Goal: Book appointment/travel/reservation

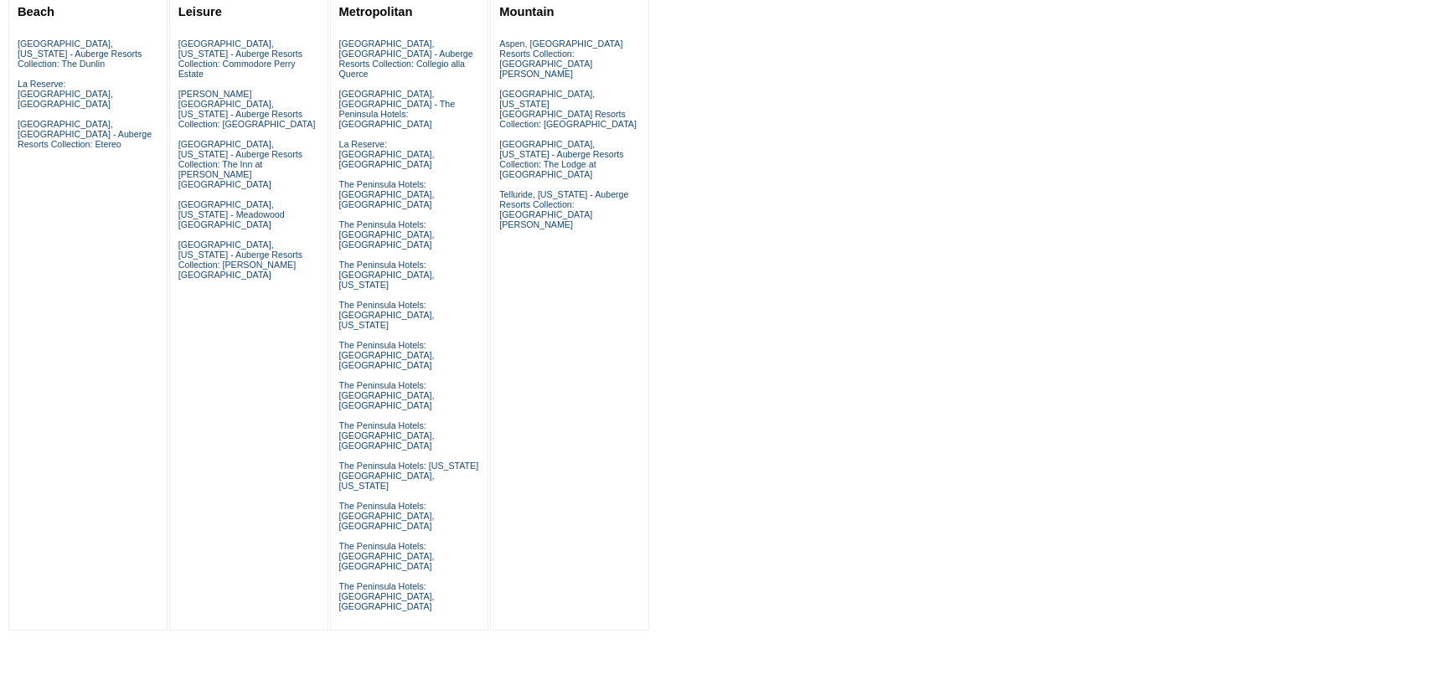
scroll to position [251, 0]
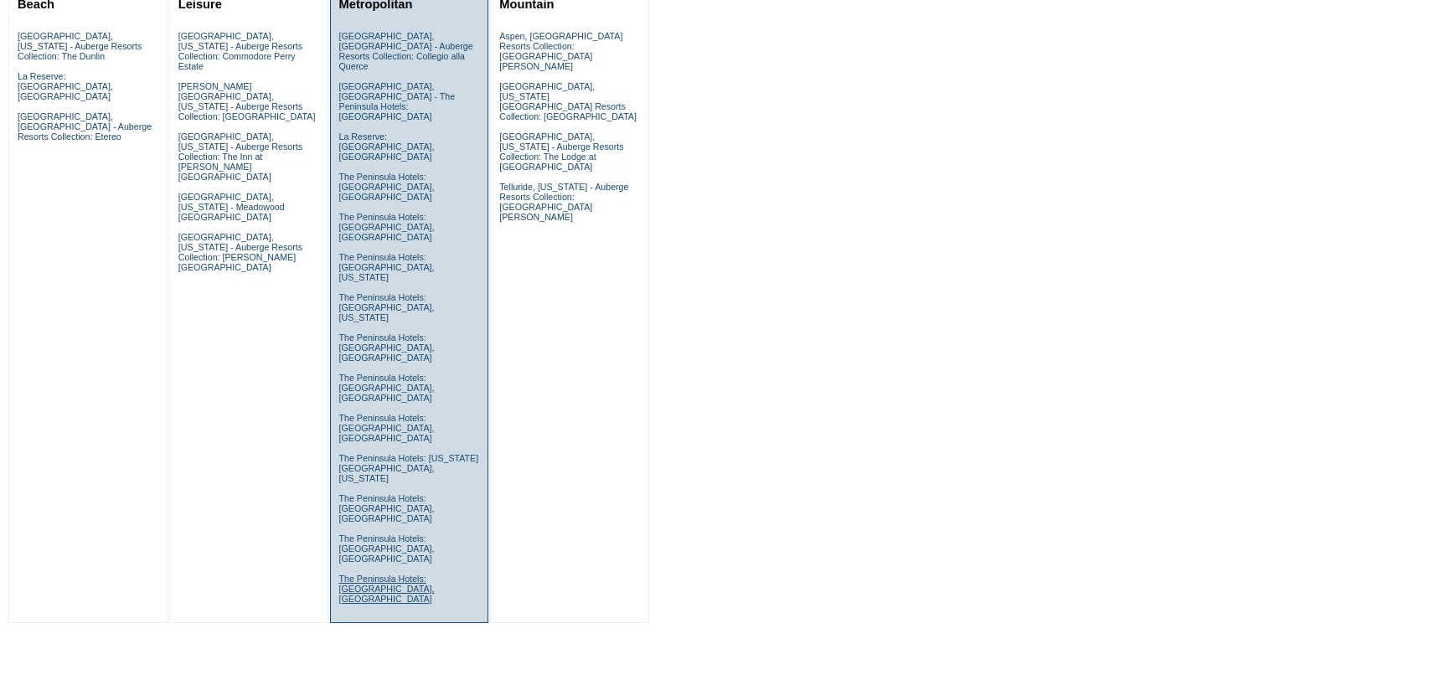
click at [394, 574] on link "The Peninsula Hotels: [GEOGRAPHIC_DATA], [GEOGRAPHIC_DATA]" at bounding box center [386, 589] width 95 height 30
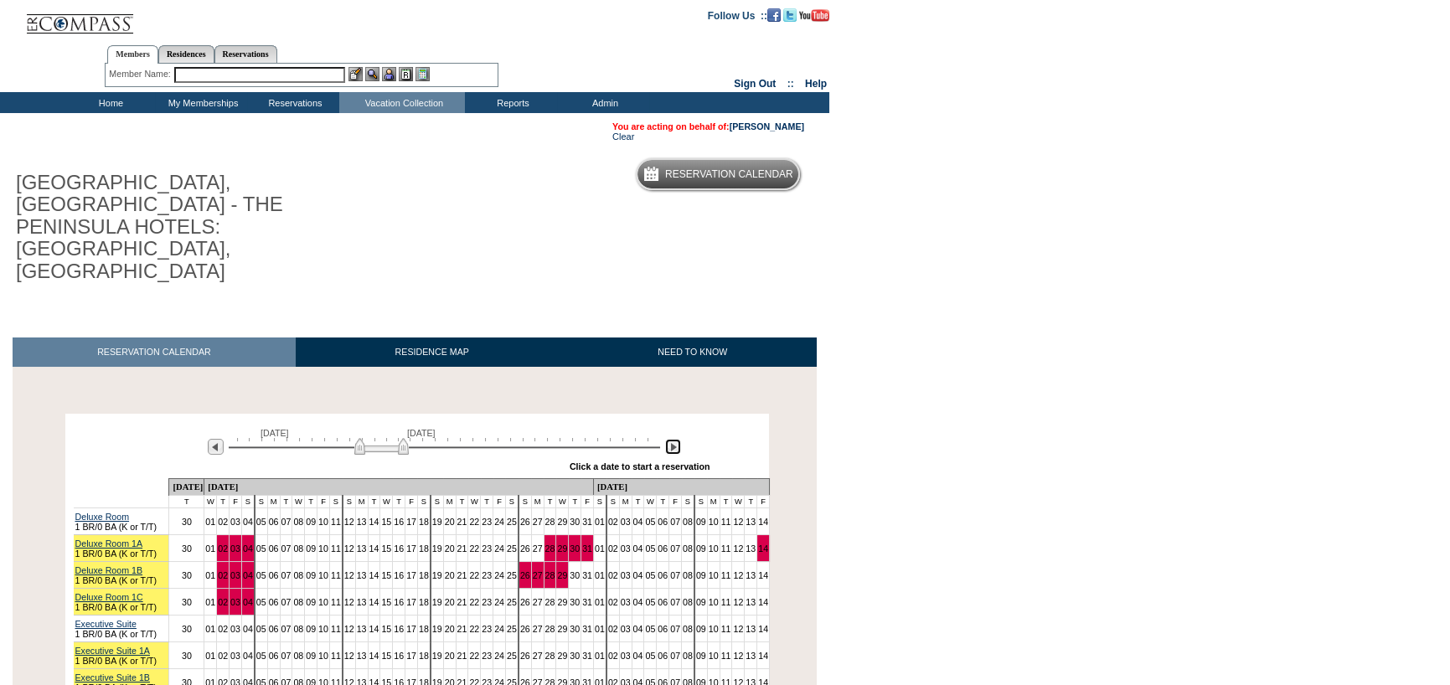
click at [676, 439] on img at bounding box center [673, 447] width 16 height 16
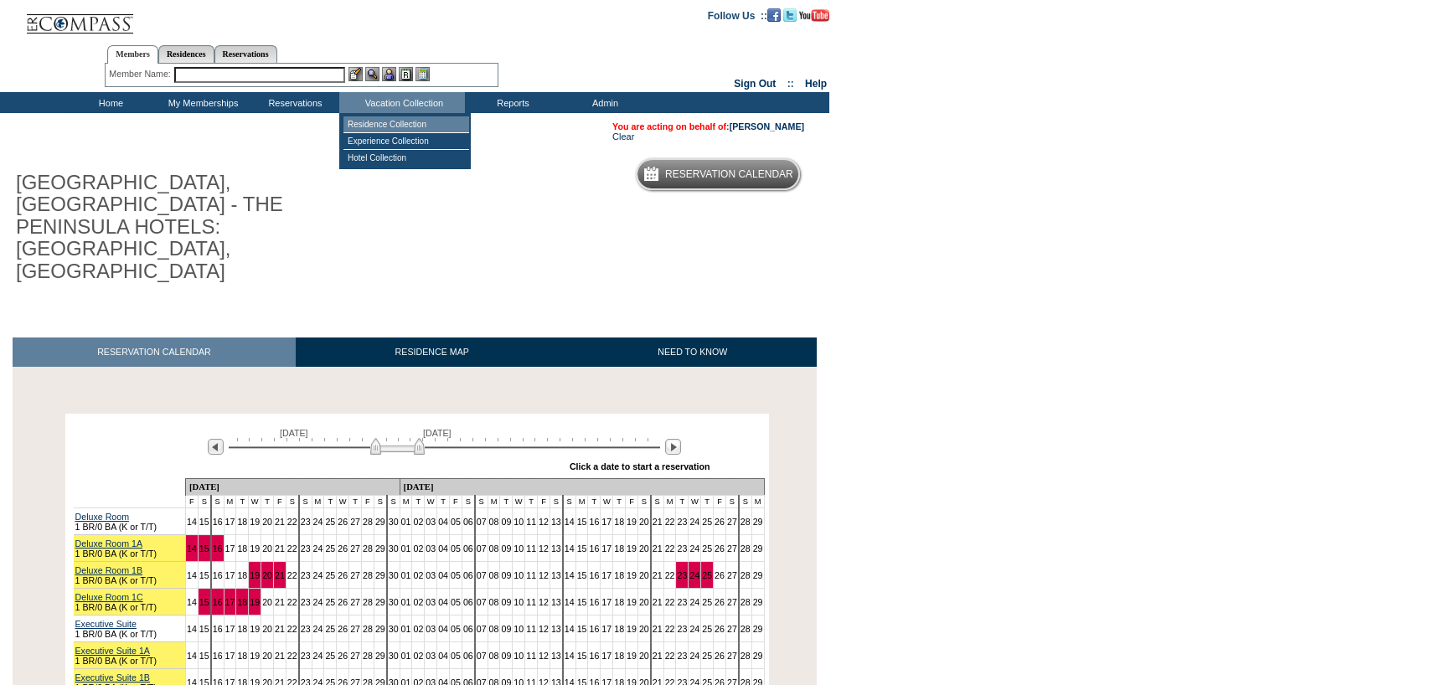
click at [382, 120] on td "Residence Collection" at bounding box center [406, 124] width 126 height 17
